Goal: Use online tool/utility: Utilize a website feature to perform a specific function

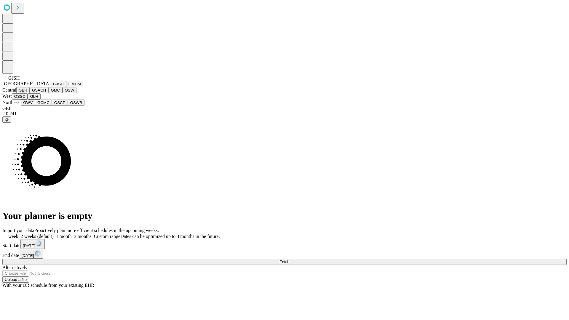
click at [51, 87] on button "GJSH" at bounding box center [58, 84] width 15 height 6
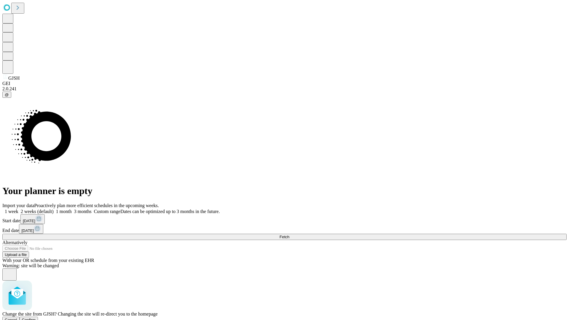
click at [36, 318] on span "Confirm" at bounding box center [29, 320] width 14 height 4
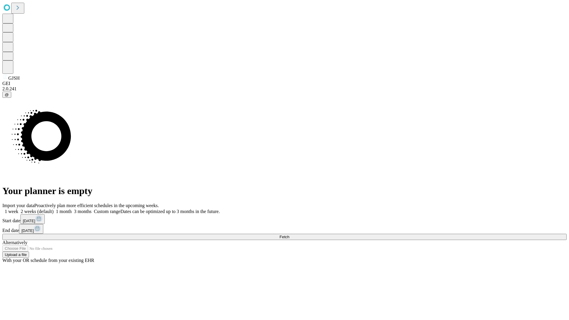
click at [18, 209] on label "1 week" at bounding box center [10, 211] width 16 height 5
click at [289, 235] on span "Fetch" at bounding box center [284, 237] width 10 height 4
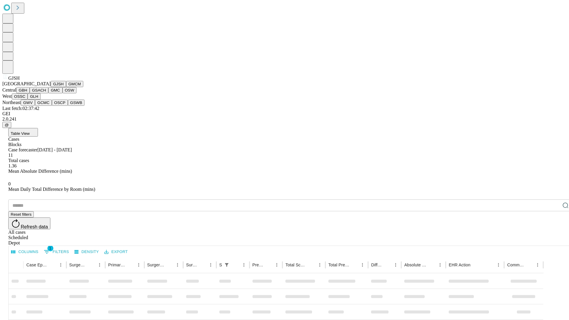
click at [66, 87] on button "GMCM" at bounding box center [74, 84] width 17 height 6
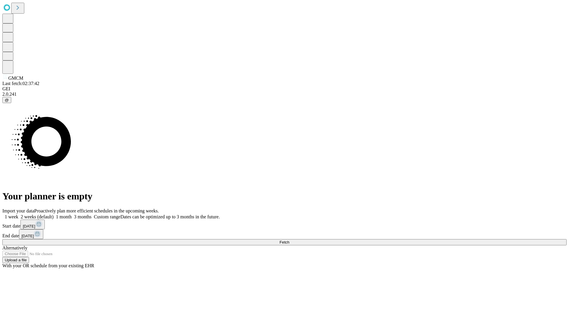
click at [18, 214] on label "1 week" at bounding box center [10, 216] width 16 height 5
click at [289, 240] on span "Fetch" at bounding box center [284, 242] width 10 height 4
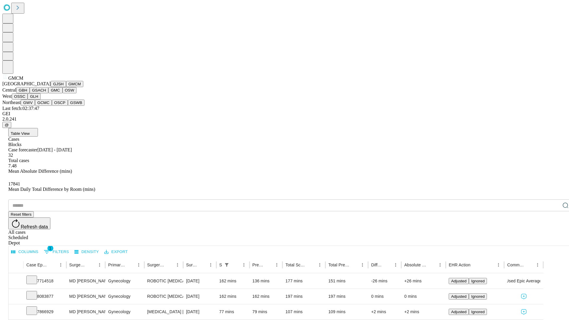
click at [30, 93] on button "GBH" at bounding box center [22, 90] width 13 height 6
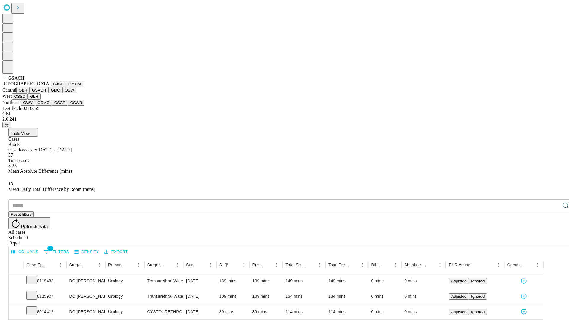
click at [48, 93] on button "GMC" at bounding box center [55, 90] width 14 height 6
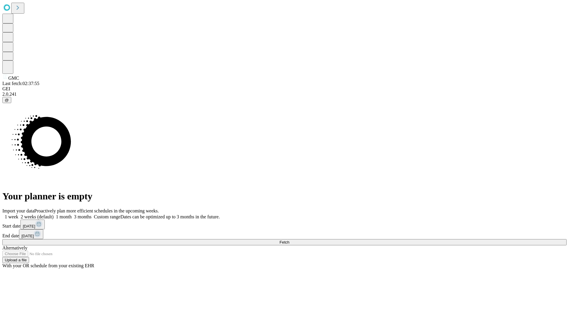
click at [18, 214] on label "1 week" at bounding box center [10, 216] width 16 height 5
click at [289, 240] on span "Fetch" at bounding box center [284, 242] width 10 height 4
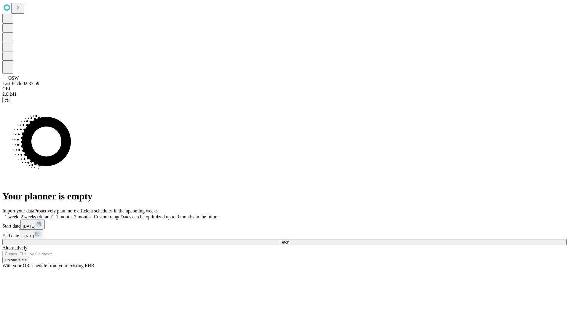
click at [18, 214] on label "1 week" at bounding box center [10, 216] width 16 height 5
click at [289, 240] on span "Fetch" at bounding box center [284, 242] width 10 height 4
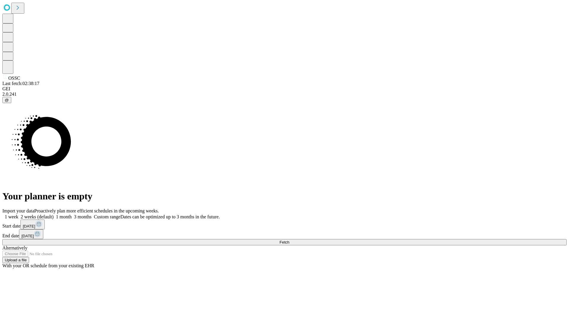
click at [18, 214] on label "1 week" at bounding box center [10, 216] width 16 height 5
click at [289, 240] on span "Fetch" at bounding box center [284, 242] width 10 height 4
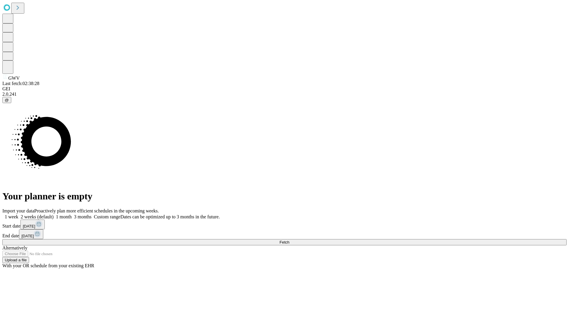
click at [289, 240] on span "Fetch" at bounding box center [284, 242] width 10 height 4
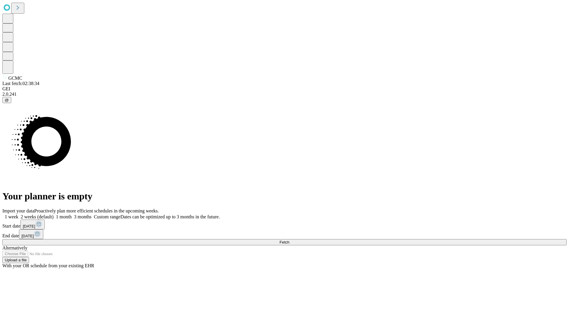
click at [18, 214] on label "1 week" at bounding box center [10, 216] width 16 height 5
click at [289, 240] on span "Fetch" at bounding box center [284, 242] width 10 height 4
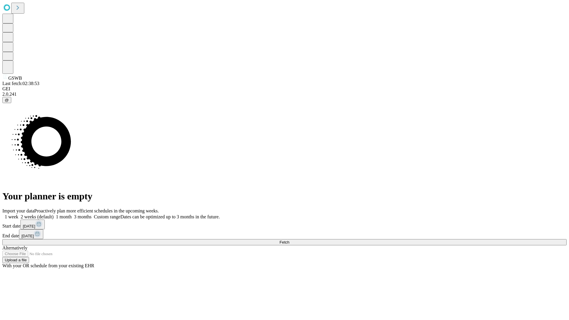
click at [18, 214] on label "1 week" at bounding box center [10, 216] width 16 height 5
click at [289, 240] on span "Fetch" at bounding box center [284, 242] width 10 height 4
